Goal: Find specific page/section: Find specific page/section

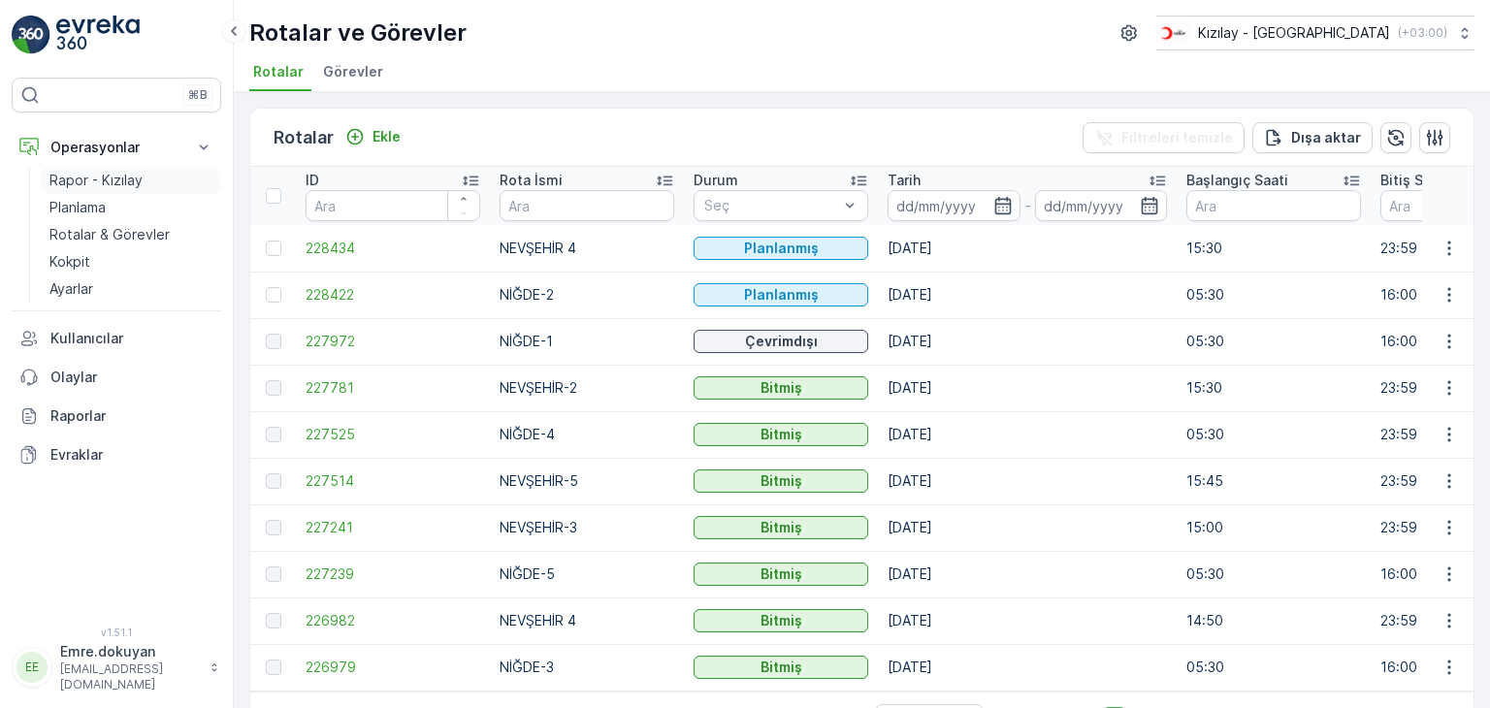
click at [120, 176] on p "Rapor - Kızılay" at bounding box center [95, 180] width 93 height 19
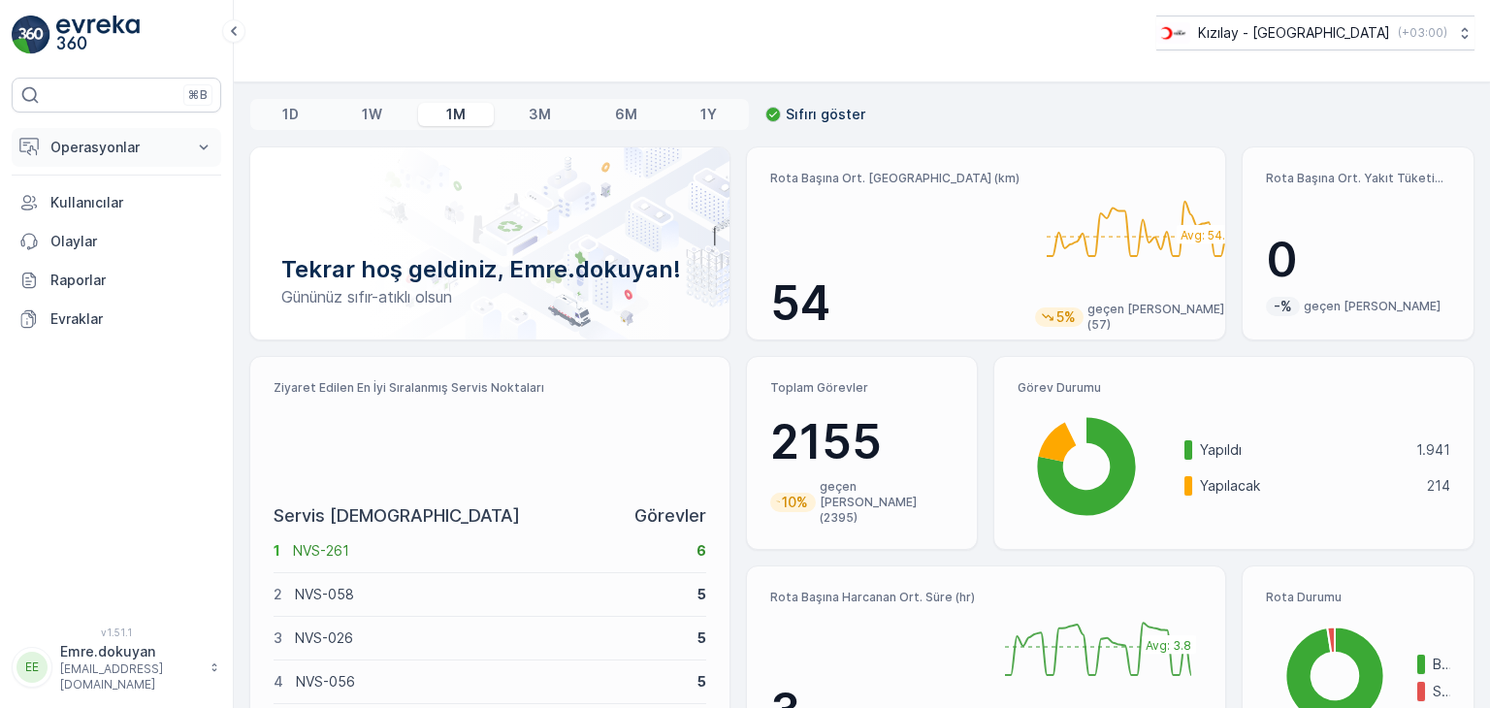
click at [82, 143] on p "Operasyonlar" at bounding box center [116, 147] width 132 height 19
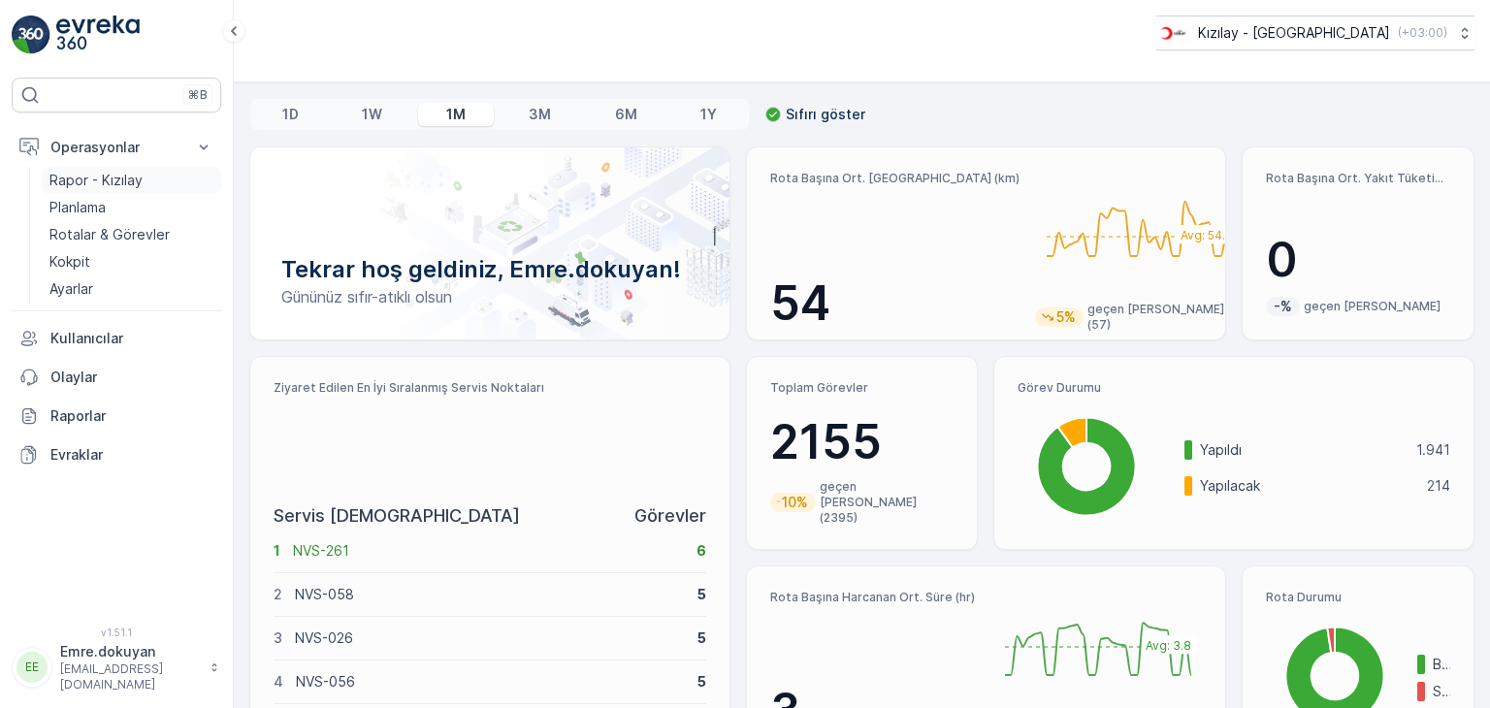
click at [124, 179] on p "Rapor - Kızılay" at bounding box center [95, 180] width 93 height 19
